Goal: Find specific page/section: Find specific page/section

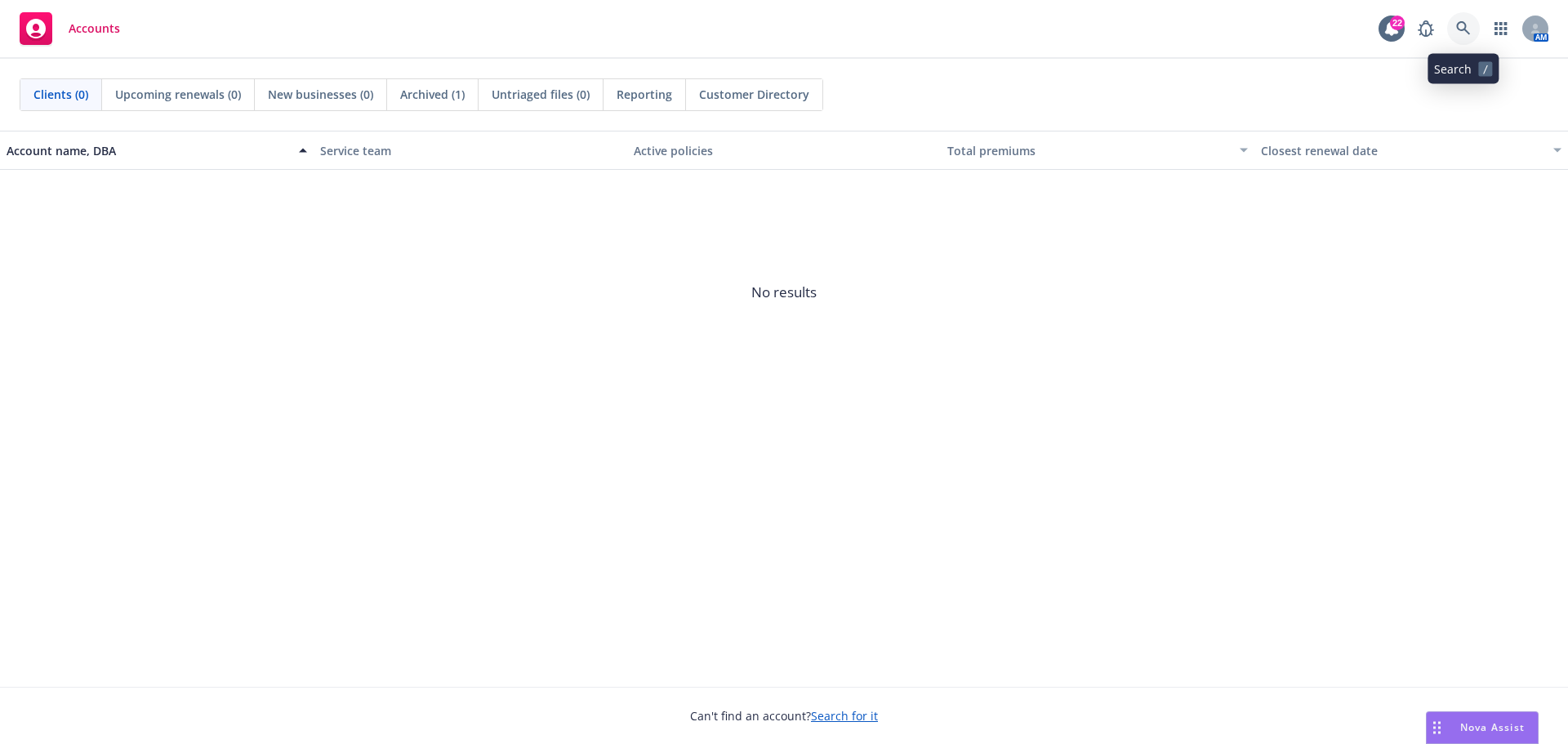
click at [1467, 35] on icon at bounding box center [1463, 28] width 15 height 15
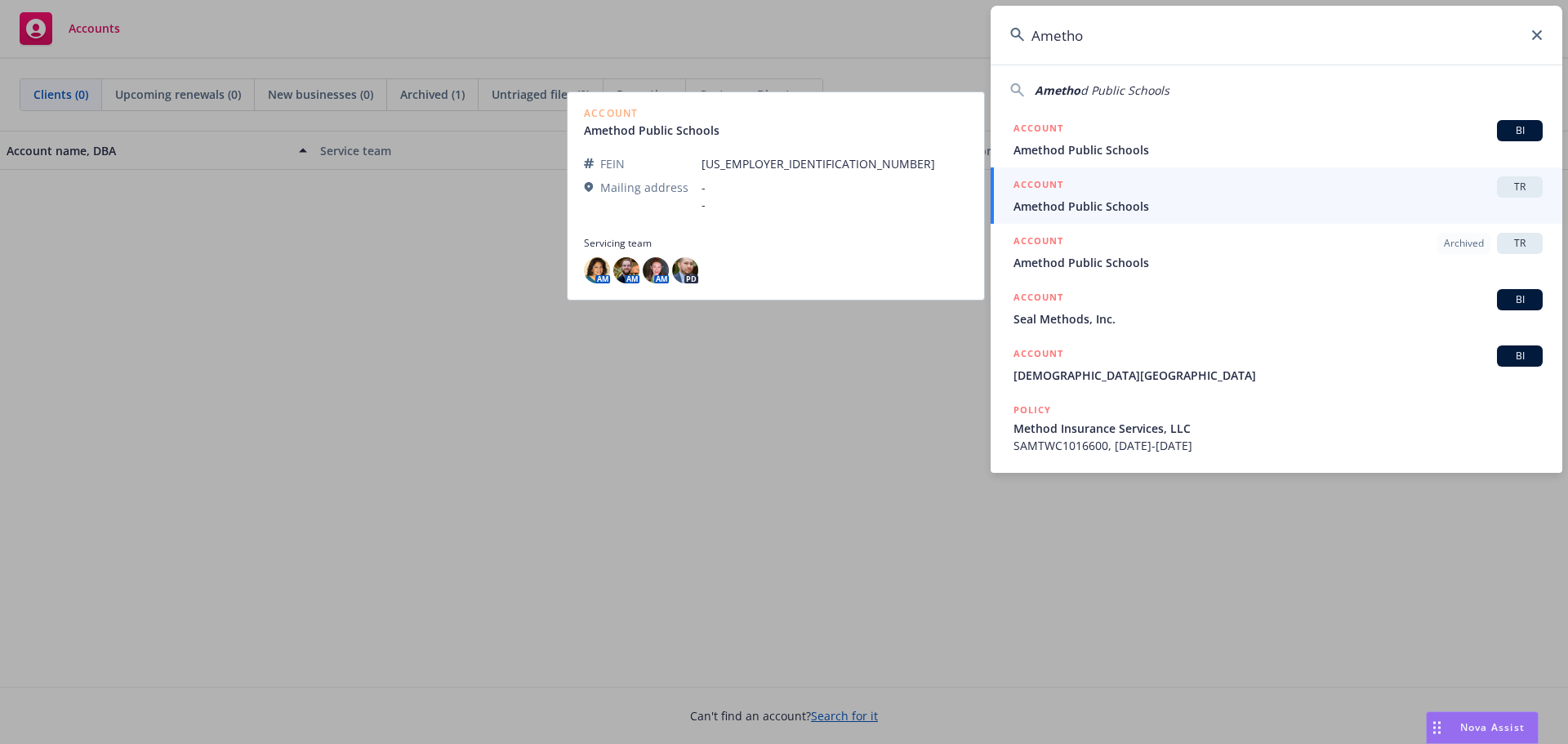
type input "Ametho"
click at [1361, 194] on div "ACCOUNT TR" at bounding box center [1278, 186] width 529 height 21
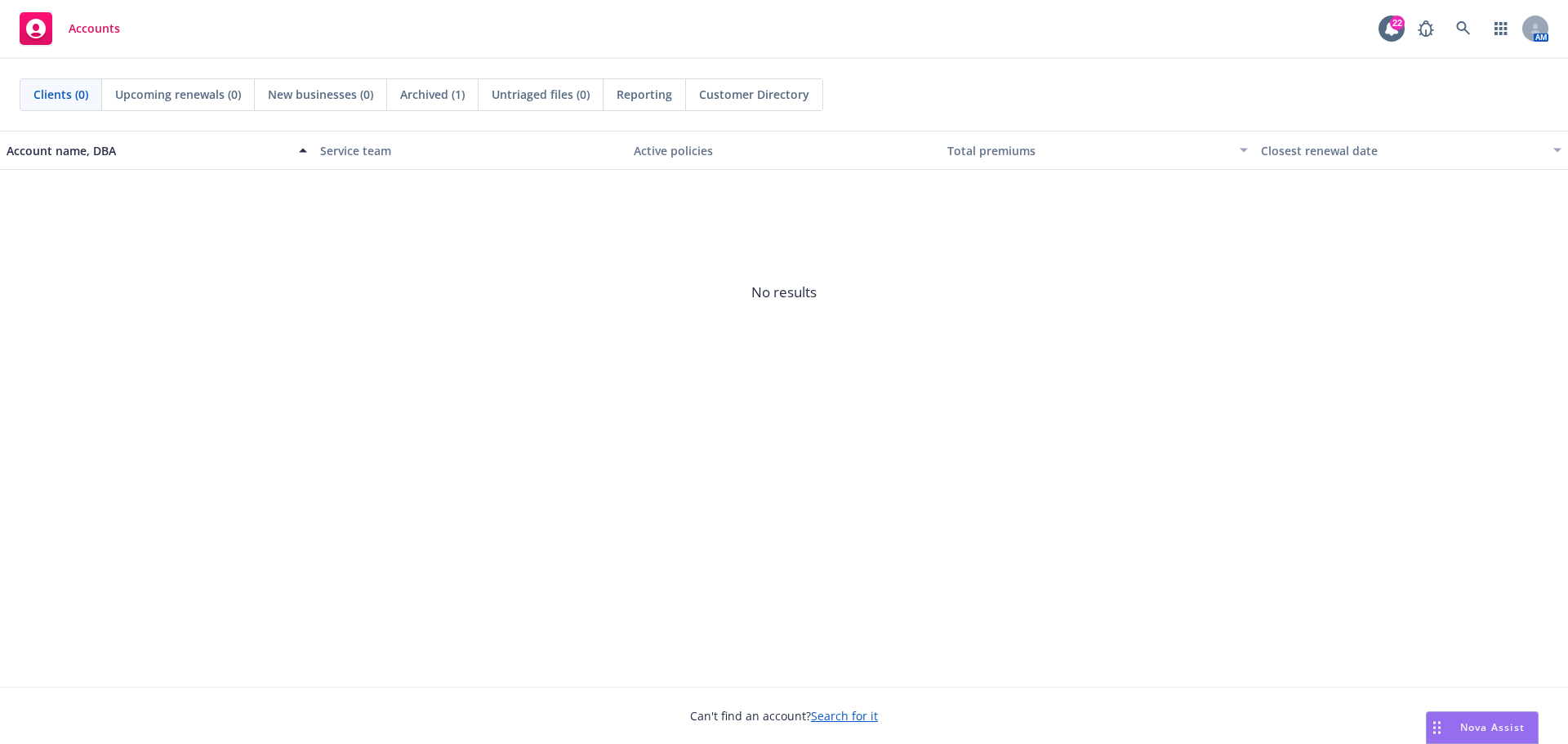
click at [192, 97] on span "Upcoming renewals (0)" at bounding box center [178, 94] width 125 height 18
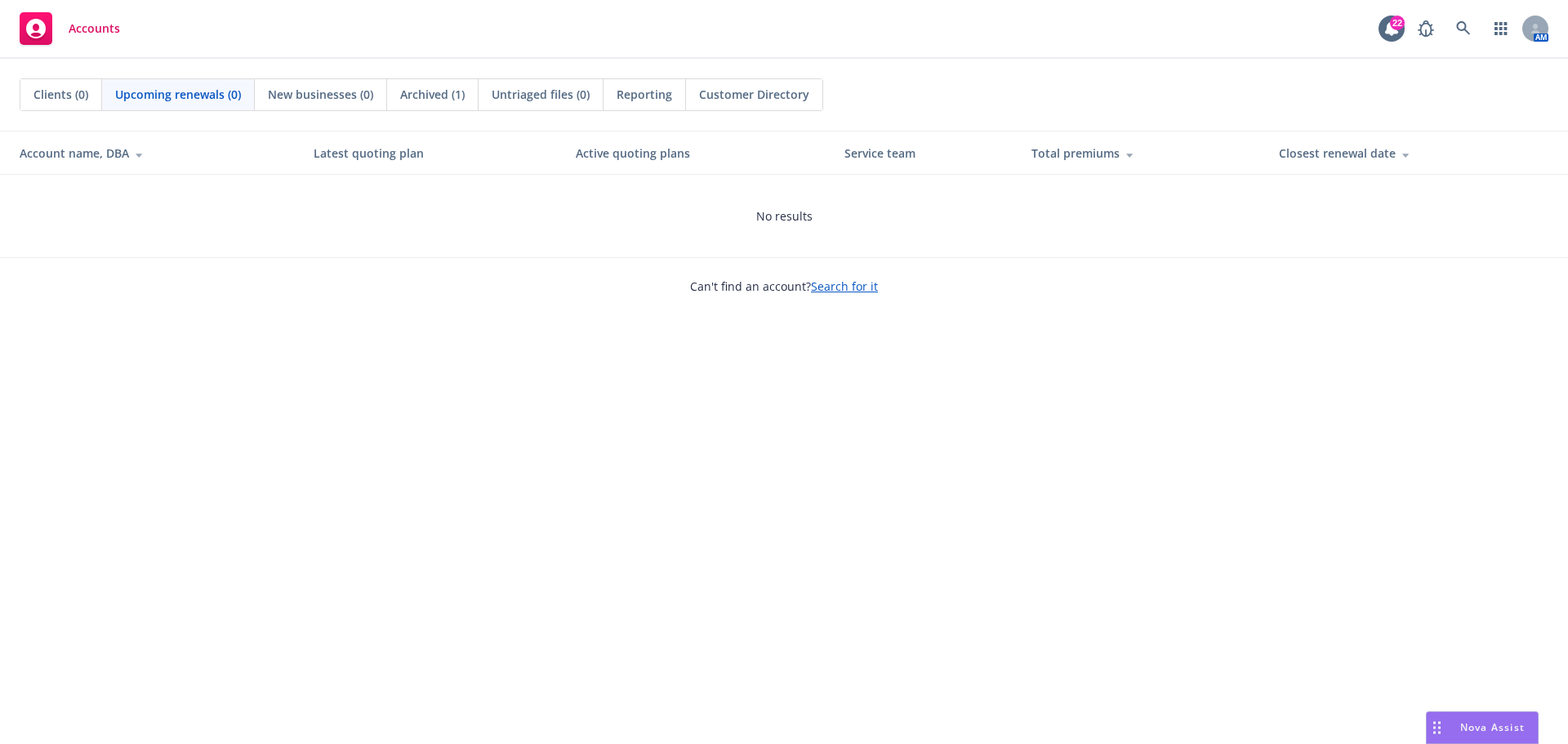
click at [60, 100] on span "Clients (0)" at bounding box center [60, 94] width 54 height 18
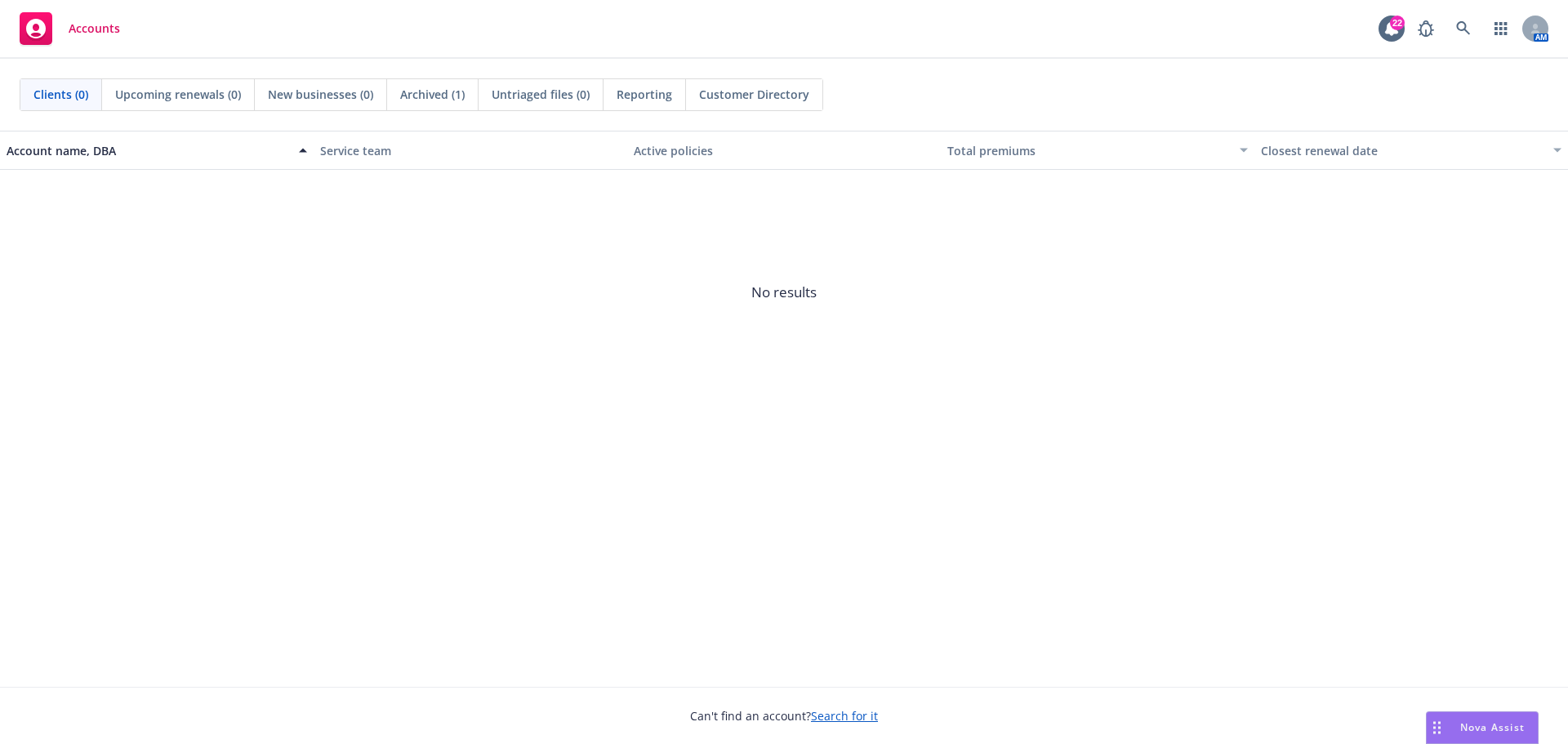
click at [771, 349] on span "No results" at bounding box center [784, 292] width 1568 height 245
click at [1461, 28] on icon at bounding box center [1463, 28] width 15 height 15
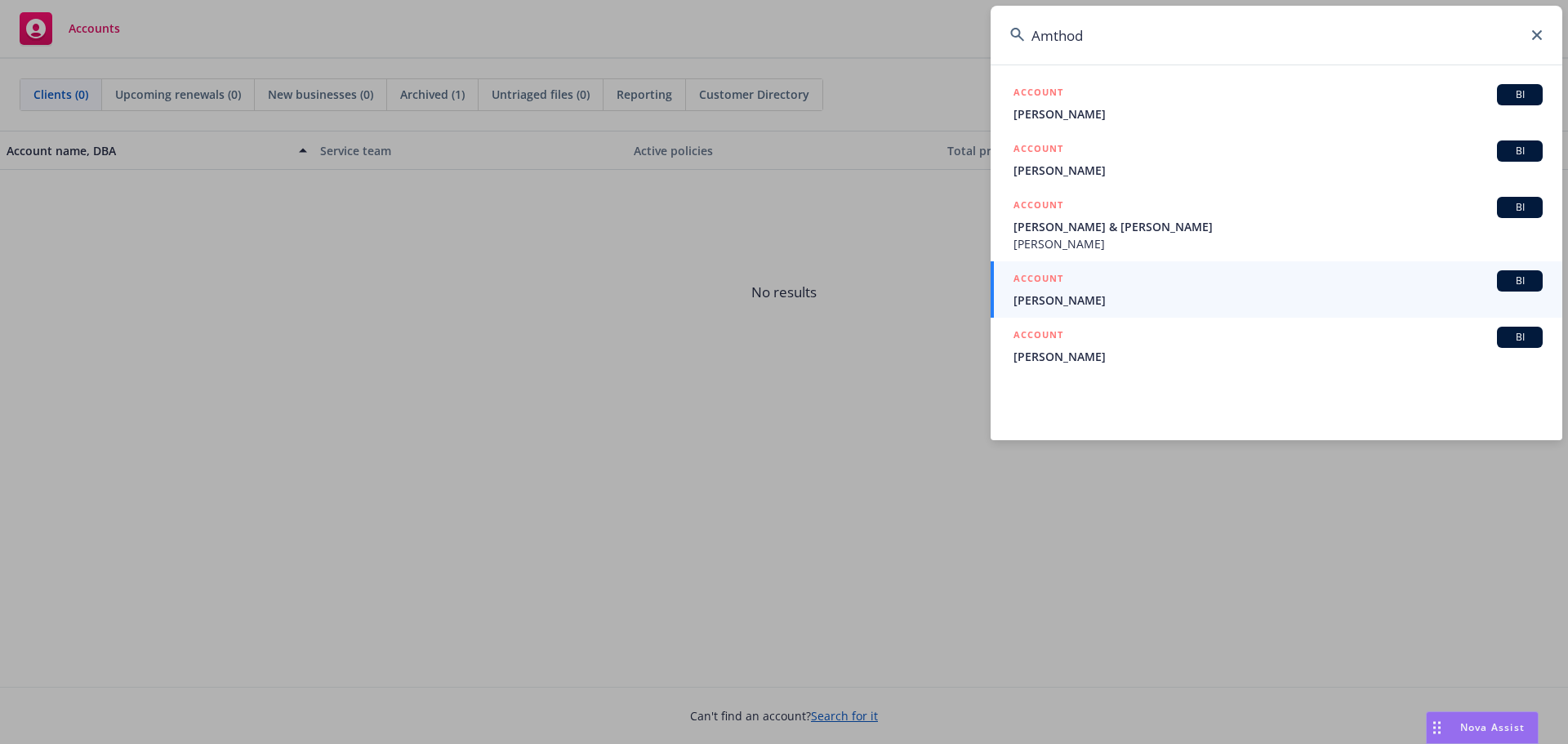
click at [1055, 37] on input "Amthod" at bounding box center [1277, 35] width 572 height 59
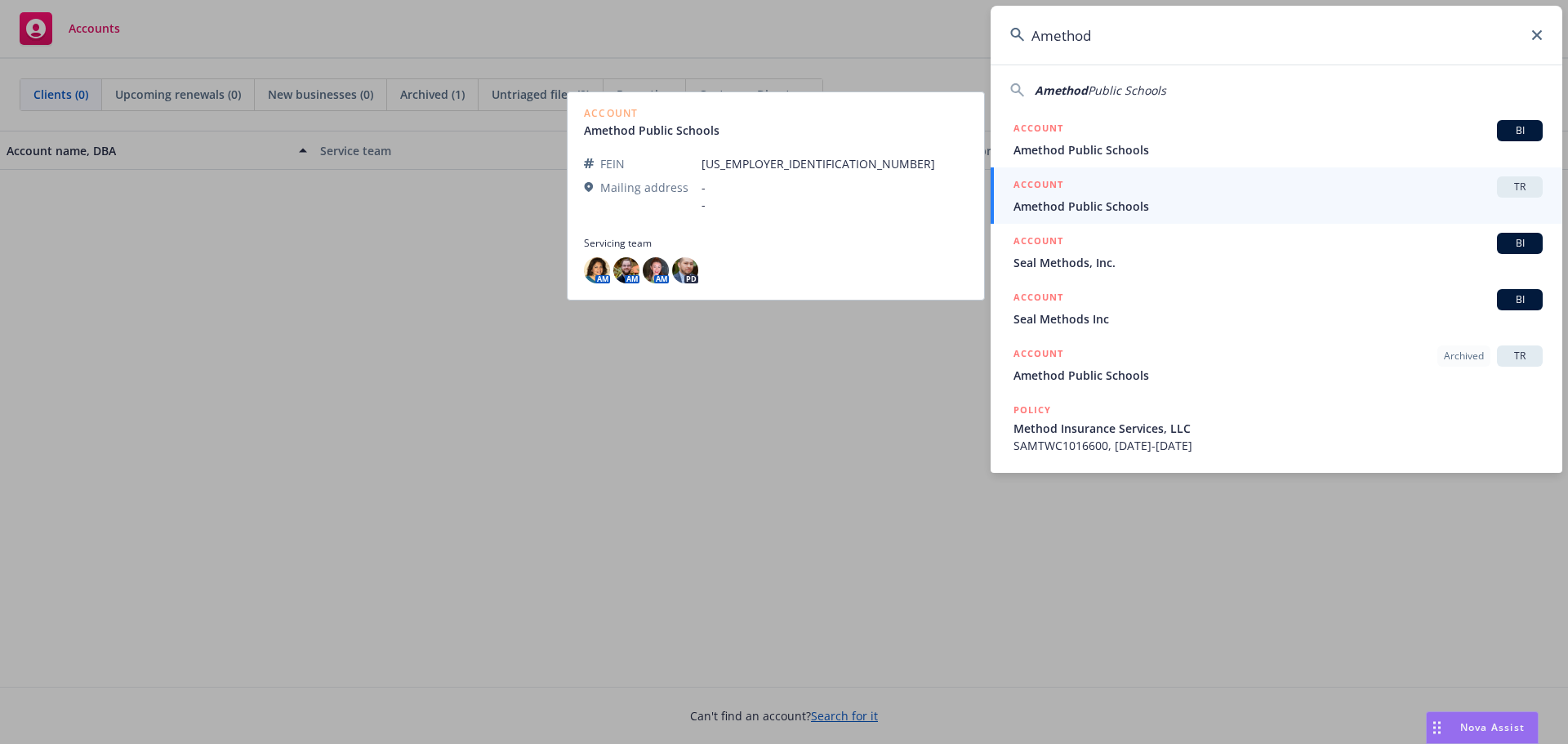
type input "Amethod"
click at [1253, 200] on span "Amethod Public Schools" at bounding box center [1278, 206] width 529 height 18
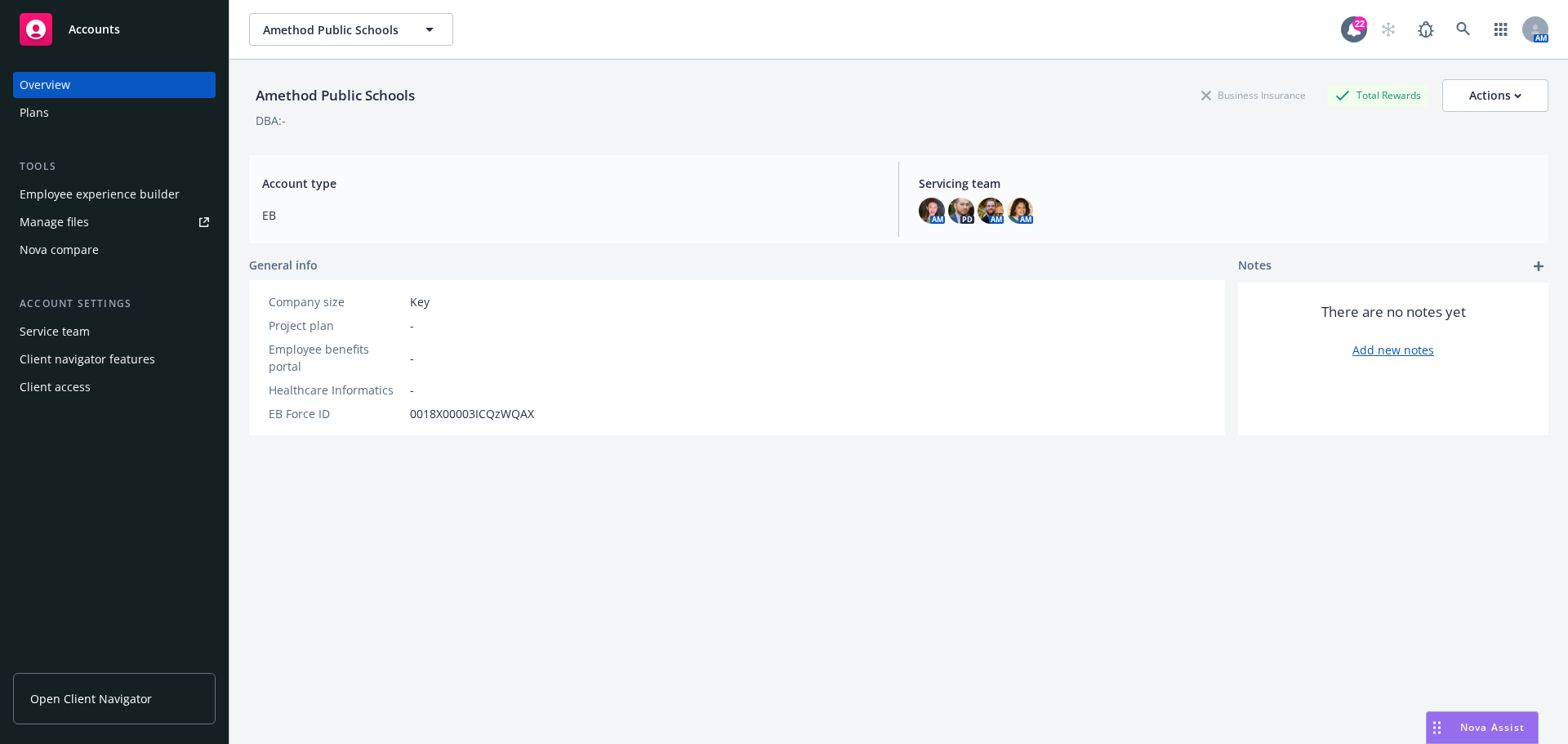
click at [131, 688] on link "Open Client Navigator" at bounding box center [115, 699] width 202 height 52
click at [1456, 23] on icon at bounding box center [1463, 29] width 15 height 15
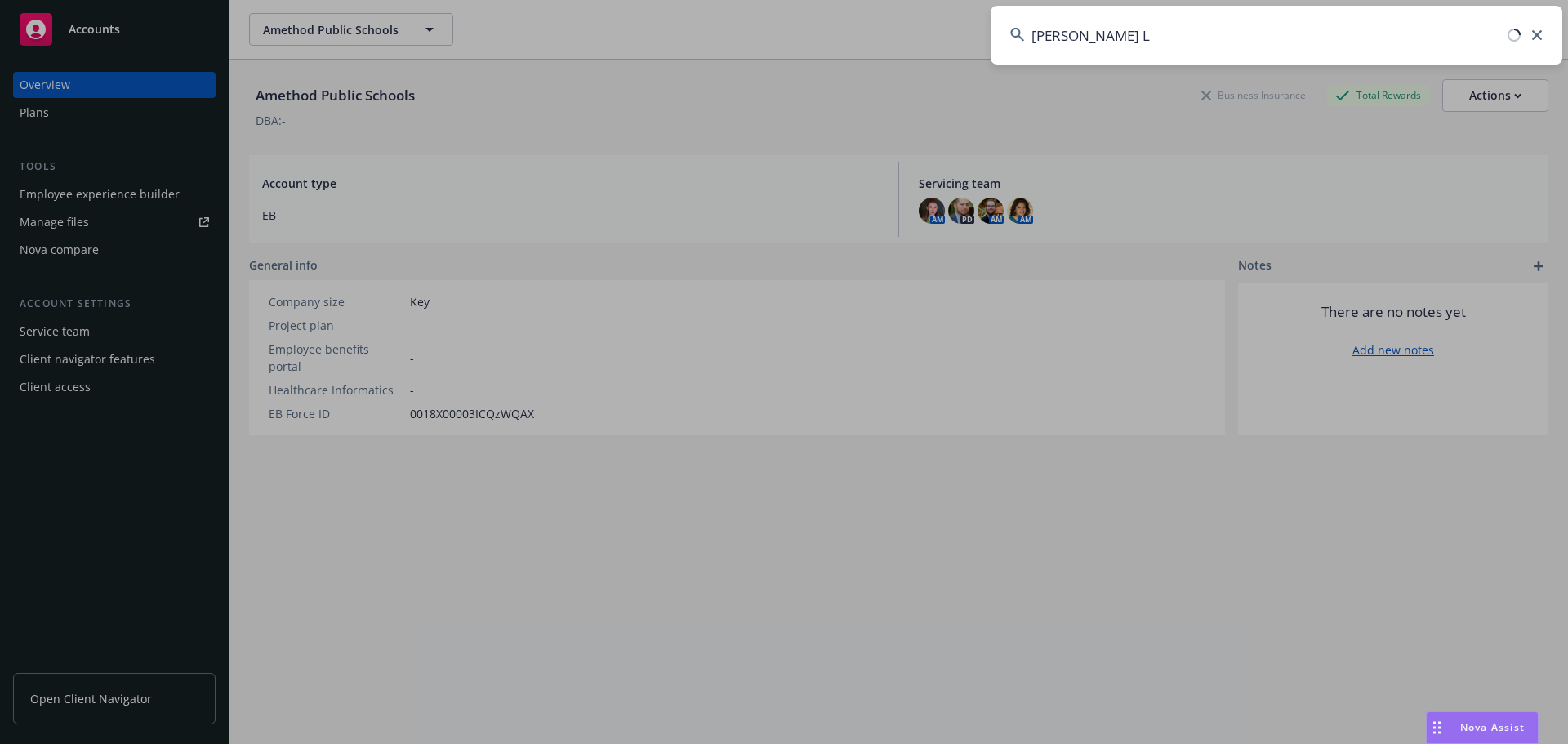
type input "Gorman Le"
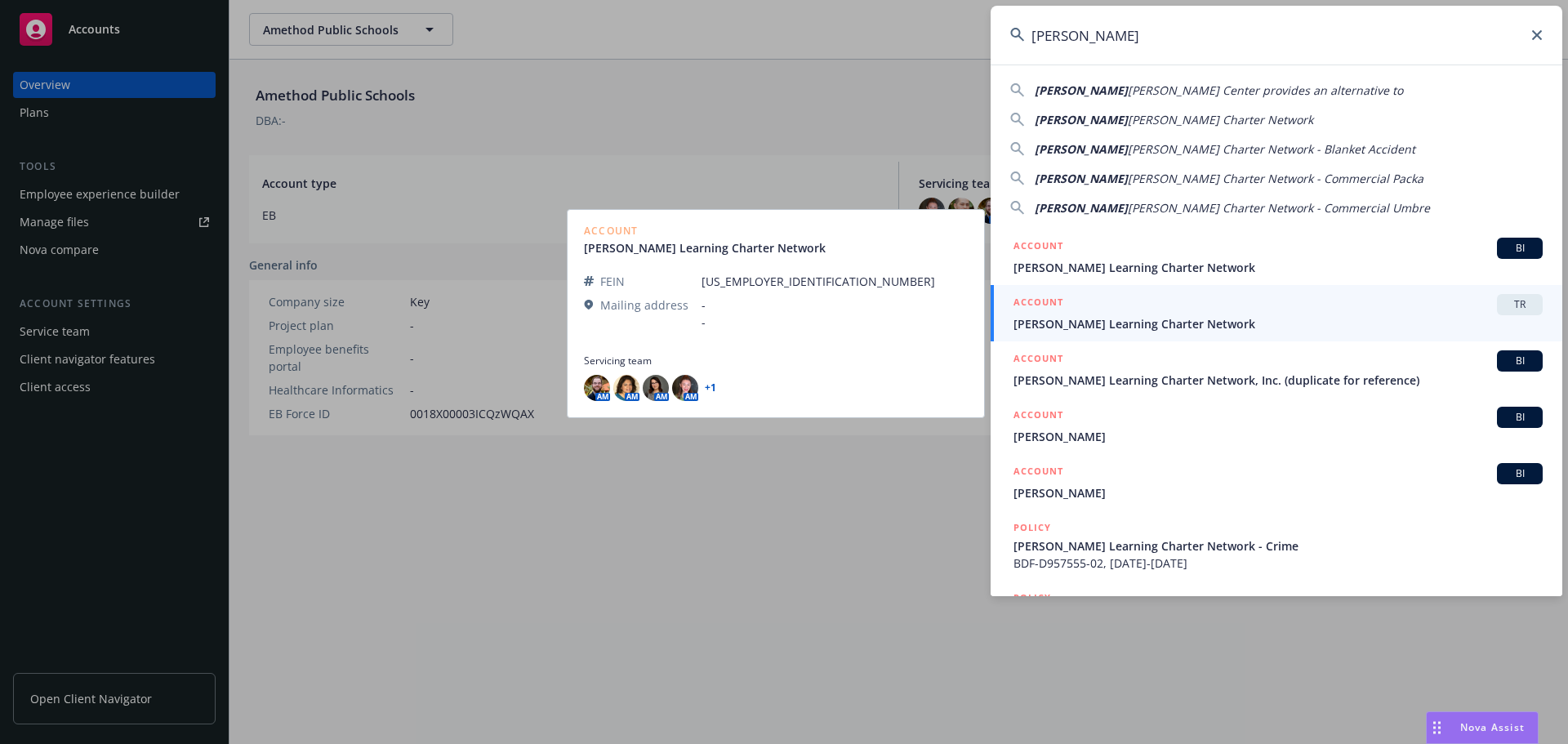
click at [1419, 318] on span "[PERSON_NAME] Learning Charter Network" at bounding box center [1278, 324] width 529 height 18
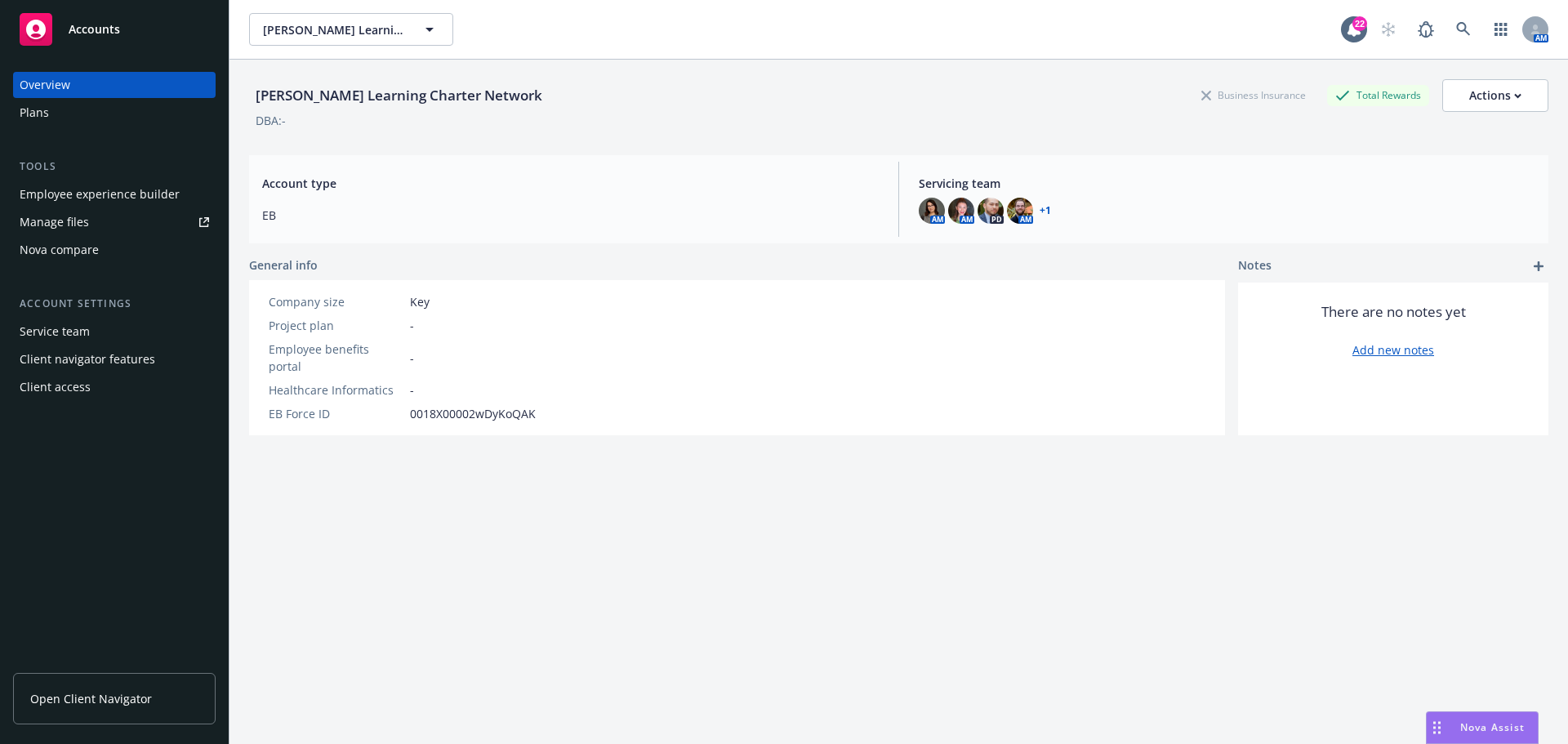
click at [83, 110] on div "Plans" at bounding box center [114, 112] width 190 height 26
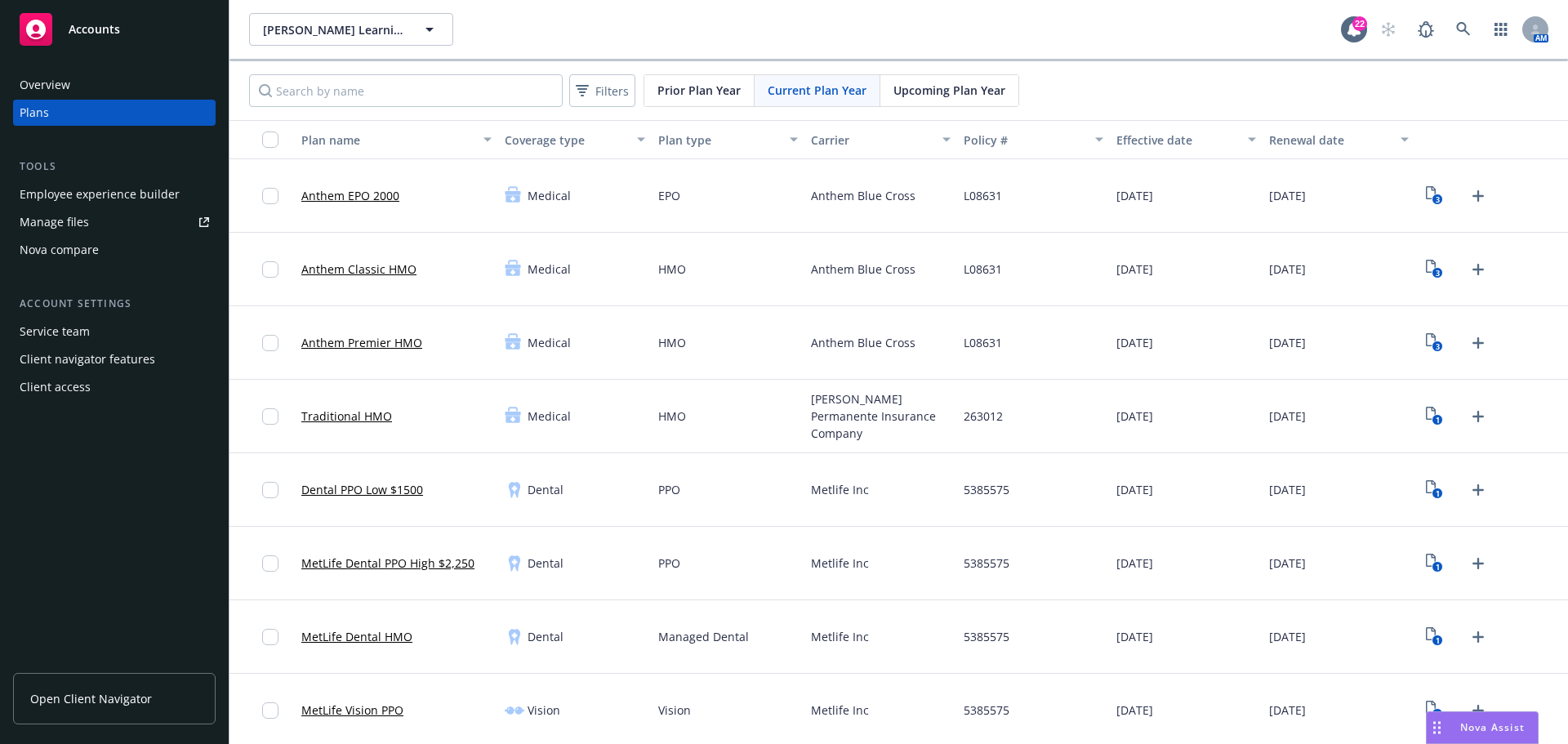
click at [978, 87] on span "Upcoming Plan Year" at bounding box center [949, 90] width 112 height 18
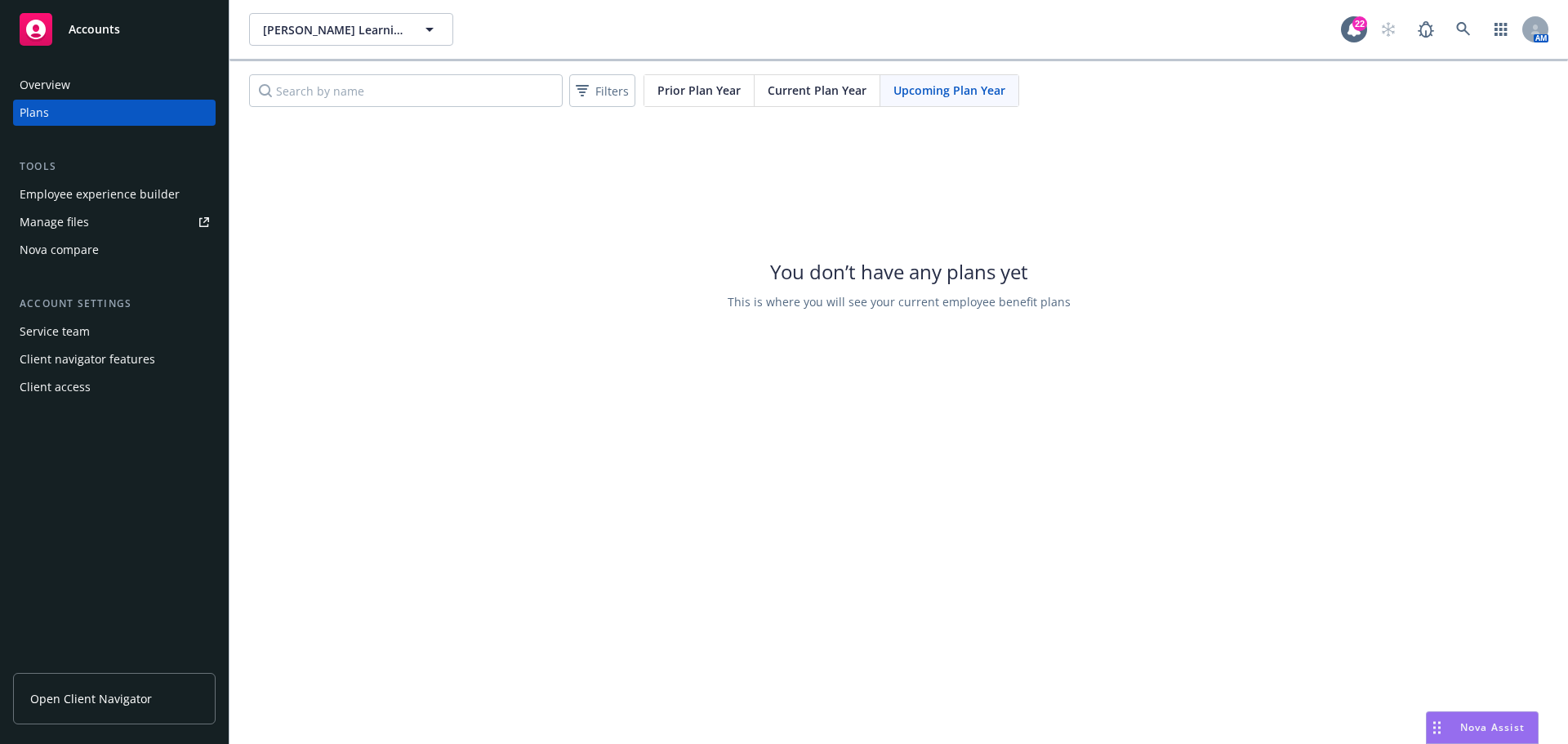
drag, startPoint x: 73, startPoint y: 701, endPoint x: 82, endPoint y: 701, distance: 9.0
click at [74, 701] on span "Open Client Navigator" at bounding box center [91, 698] width 122 height 18
click at [1451, 25] on link at bounding box center [1463, 29] width 33 height 33
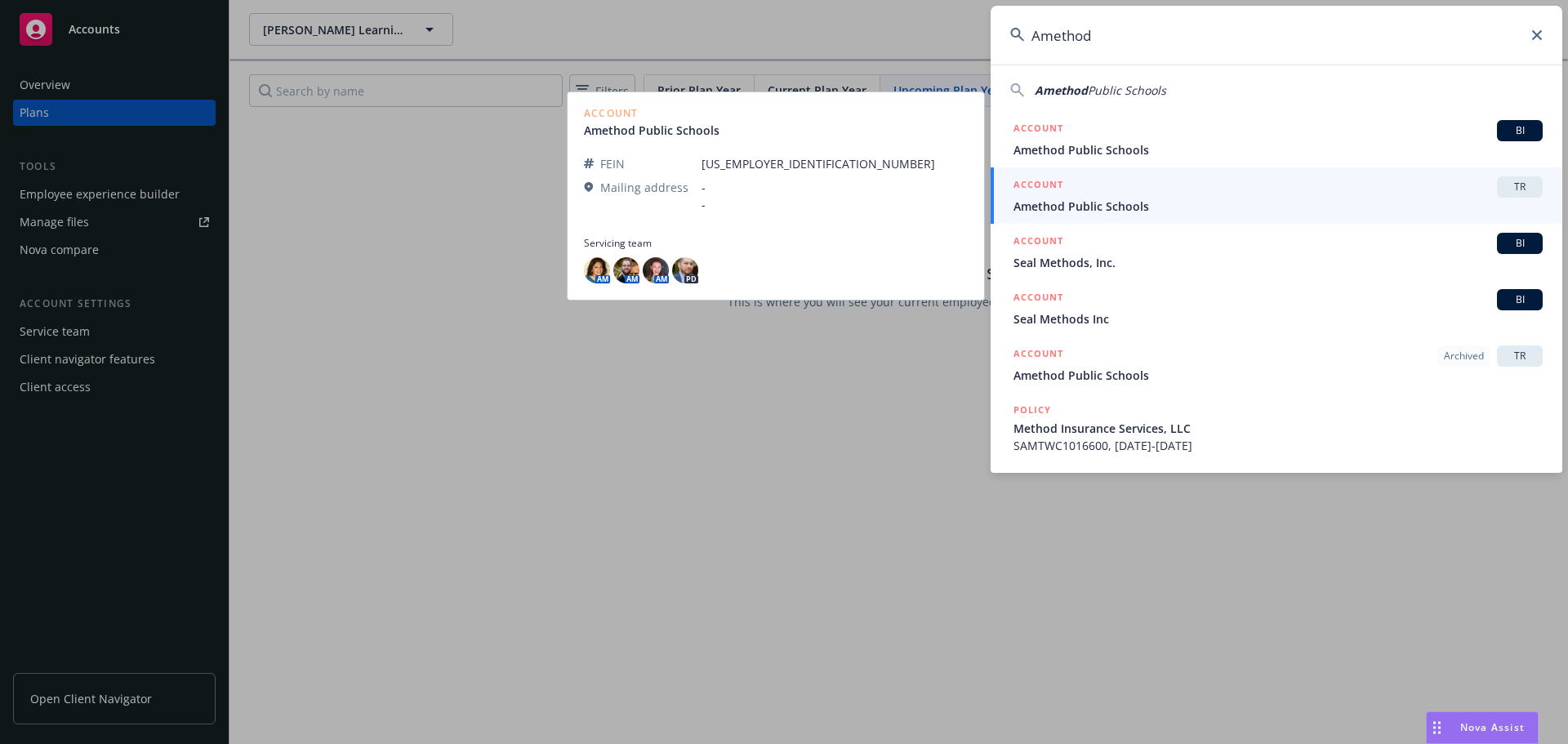
type input "Amethod"
click at [1358, 192] on div "ACCOUNT TR" at bounding box center [1278, 186] width 529 height 21
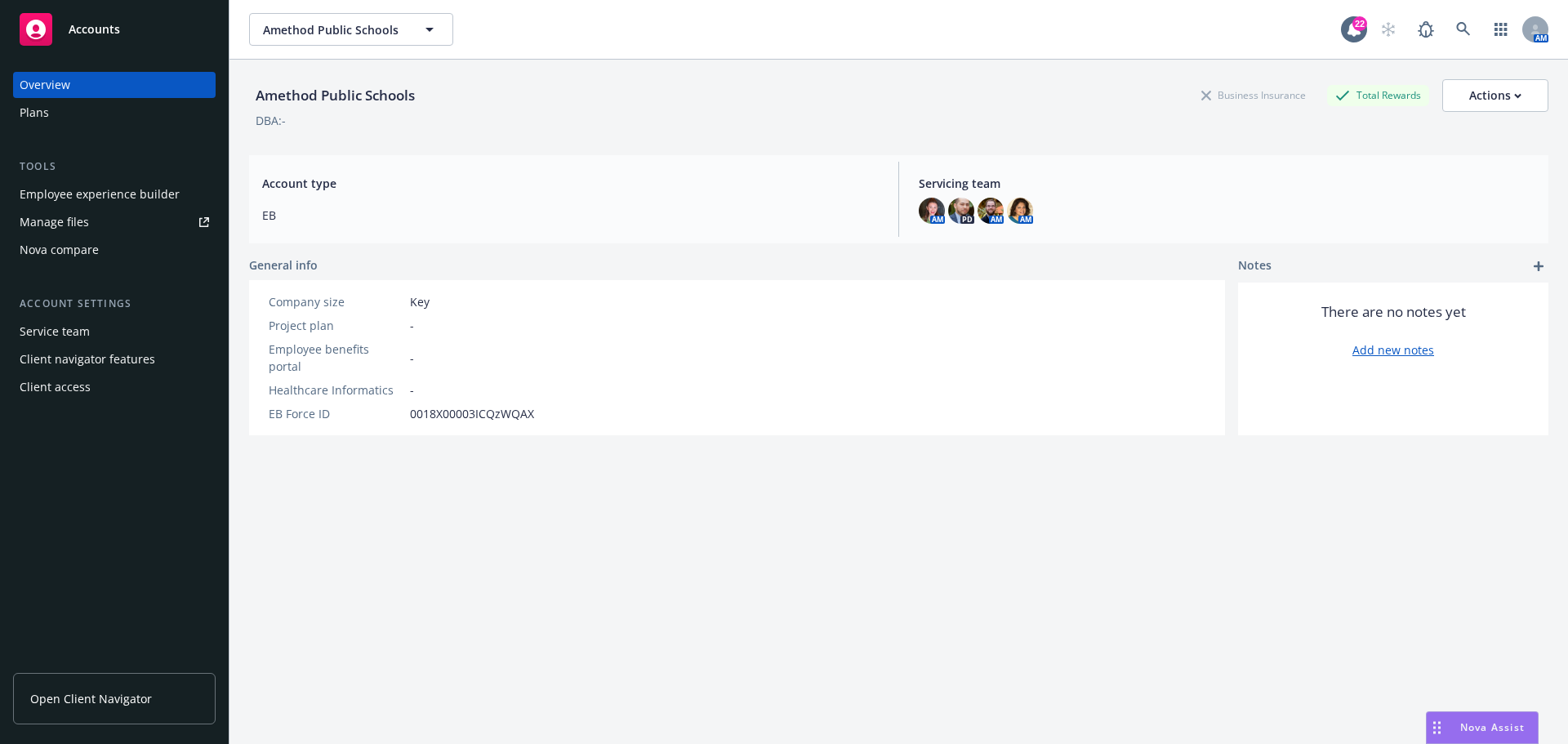
click at [110, 112] on div "Plans" at bounding box center [114, 112] width 190 height 26
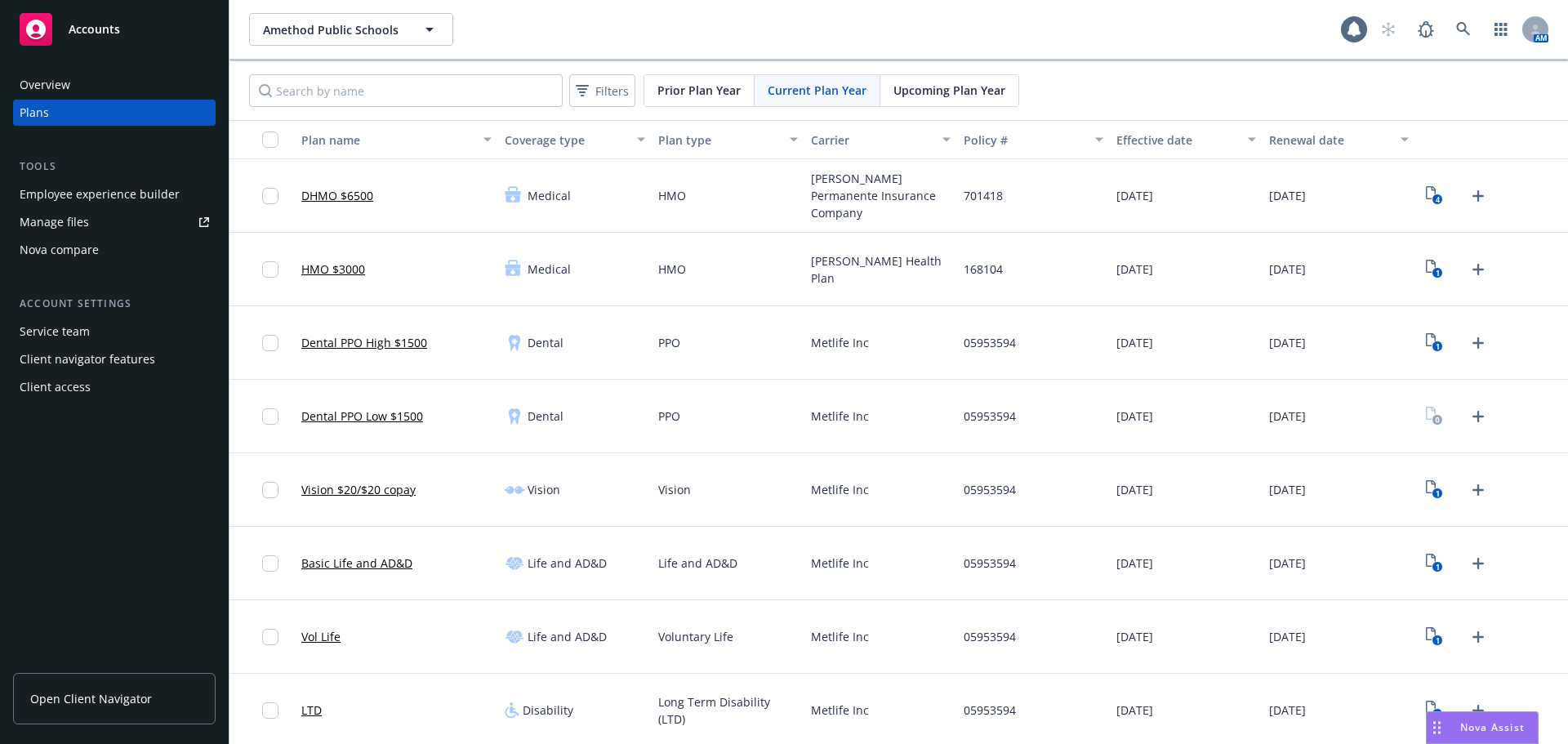
click at [978, 83] on span "Upcoming Plan Year" at bounding box center [949, 90] width 112 height 18
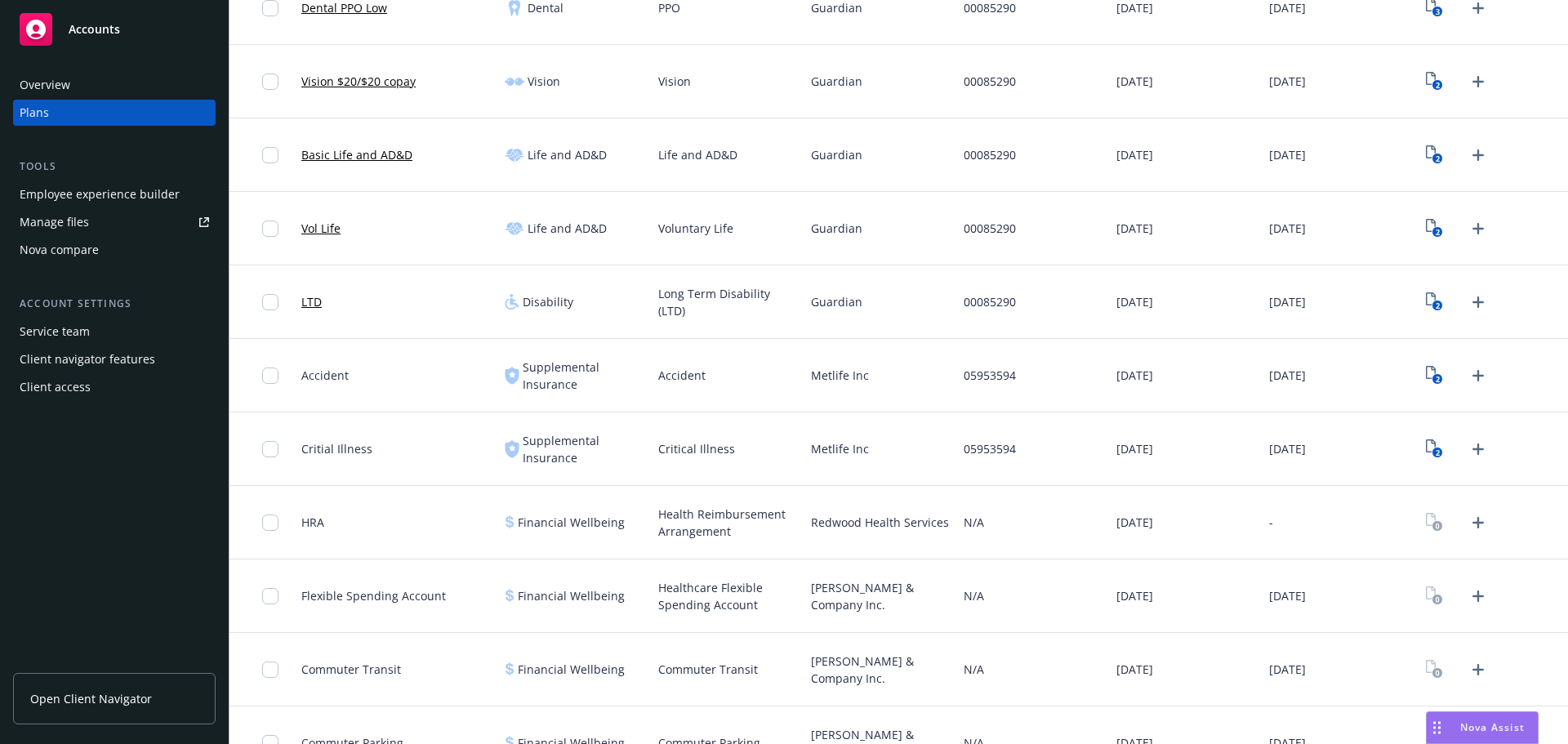
scroll to position [327, 0]
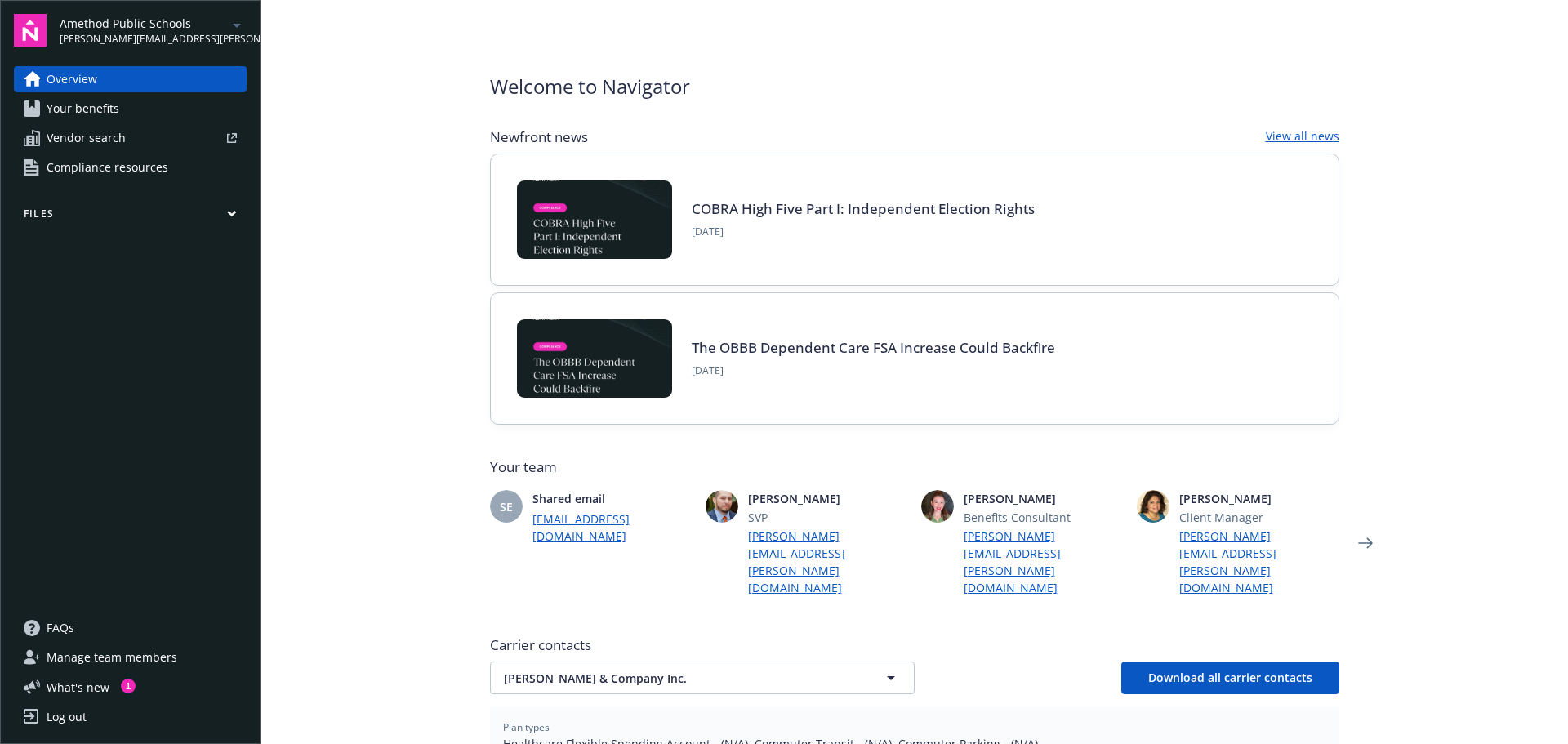
click at [238, 208] on button "Files" at bounding box center [130, 217] width 232 height 20
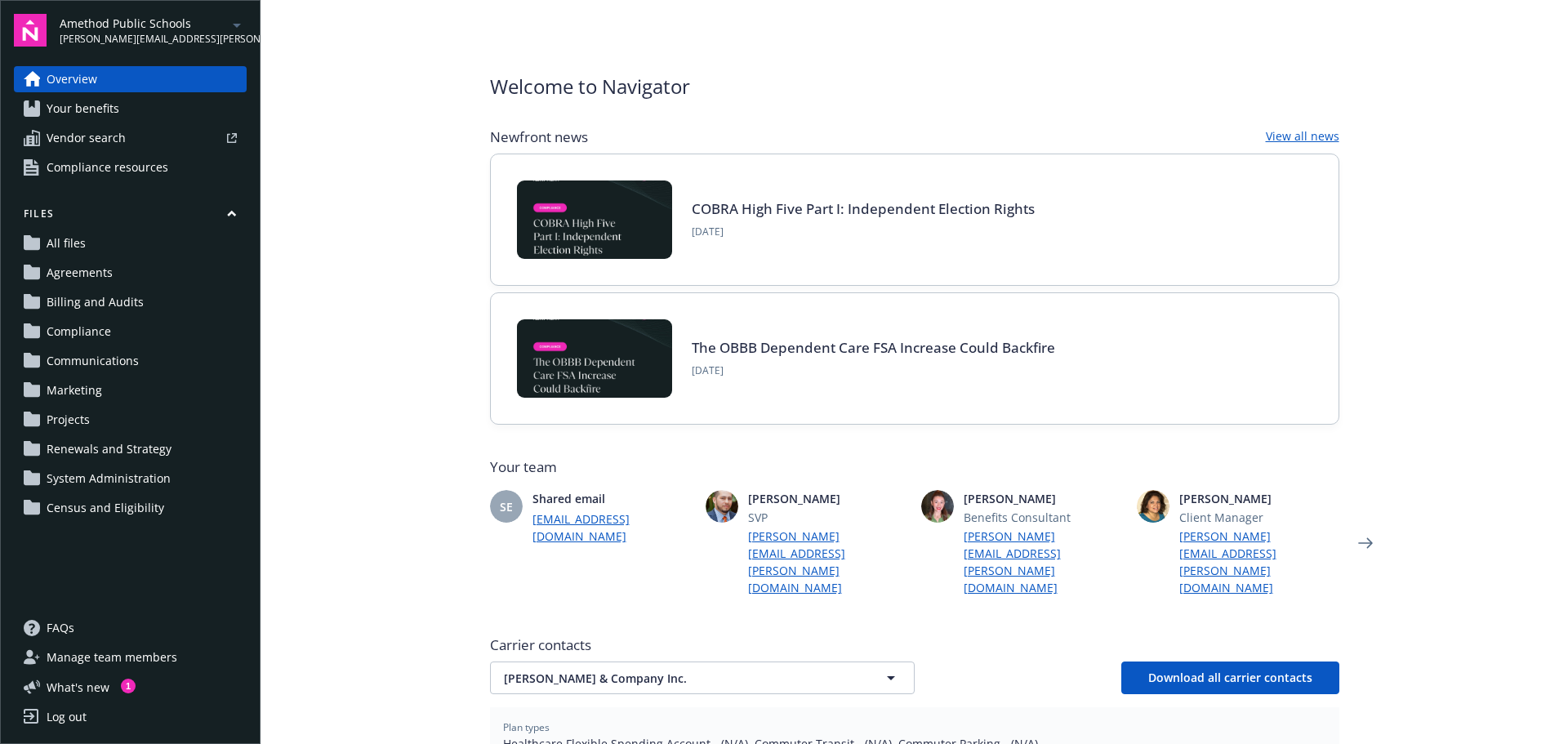
click at [238, 208] on button "Files" at bounding box center [130, 217] width 232 height 20
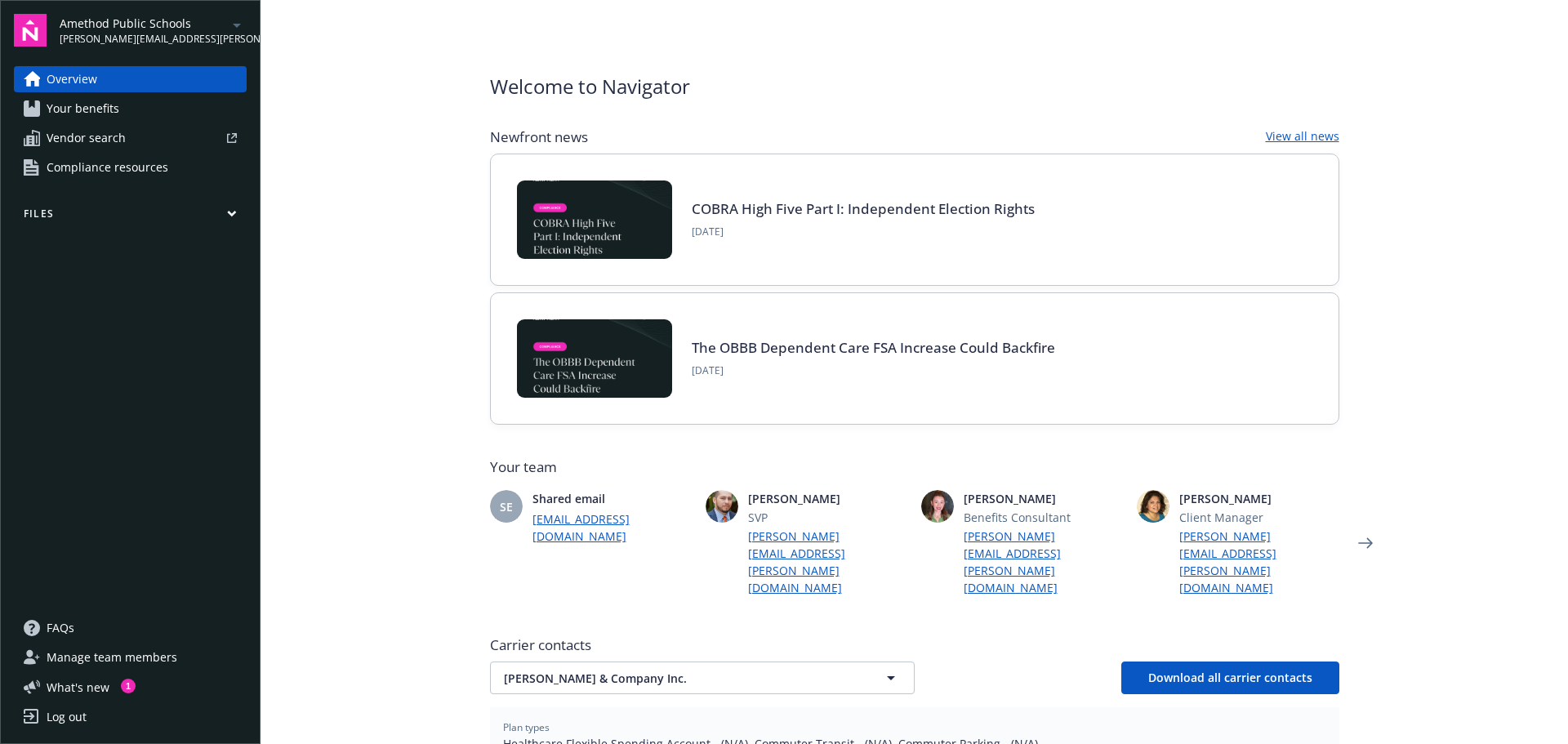
click at [134, 108] on link "Your benefits" at bounding box center [130, 108] width 232 height 26
click at [87, 102] on span "Your benefits" at bounding box center [83, 108] width 73 height 26
